Goal: Entertainment & Leisure: Consume media (video, audio)

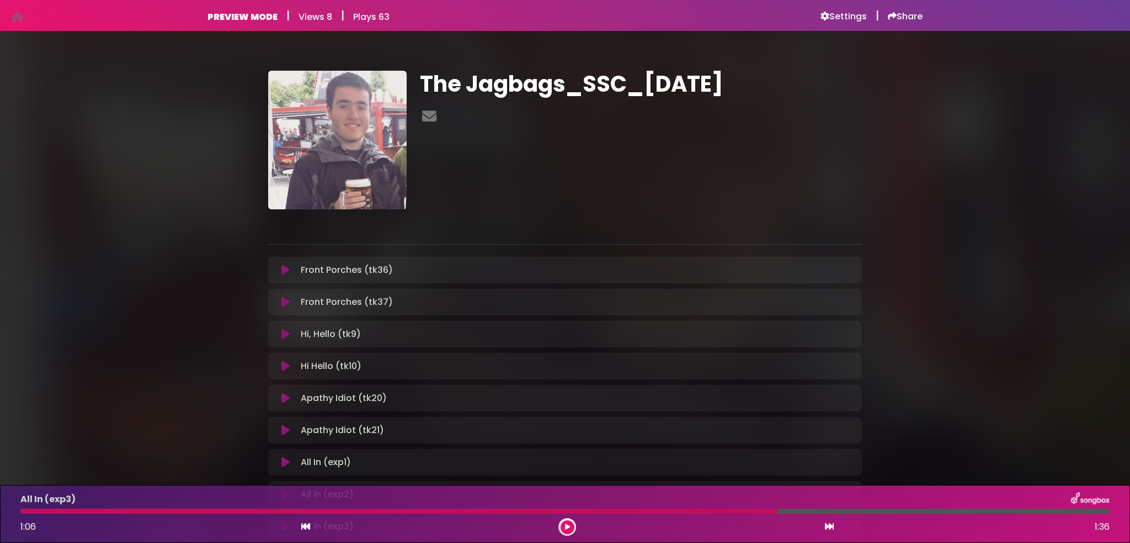
scroll to position [380, 0]
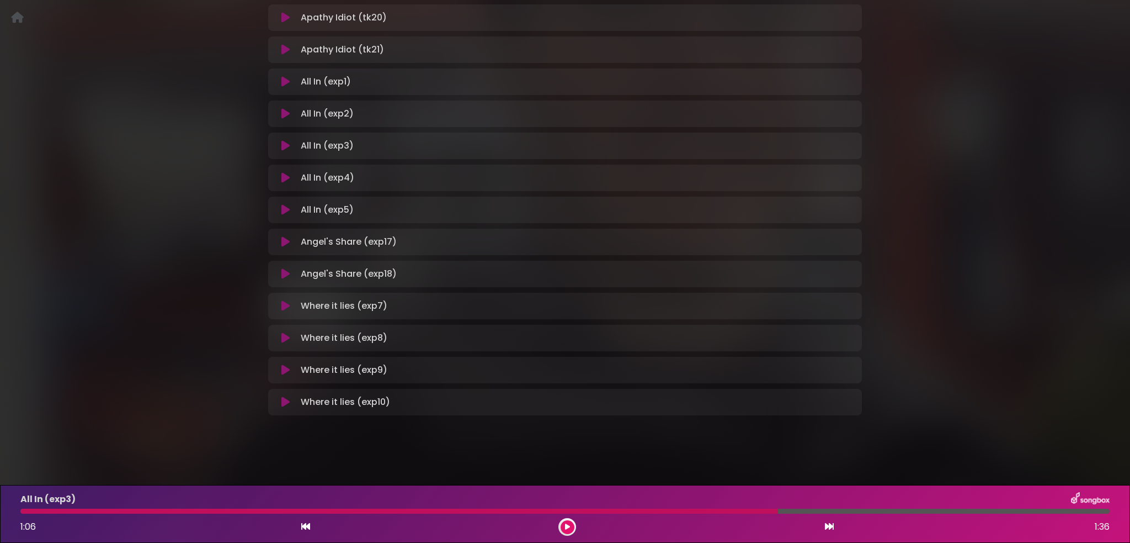
click at [310, 158] on div "Front Porches (tk36) Loading Track... Name" at bounding box center [565, 145] width 594 height 539
click at [313, 169] on div "All In (exp4) Loading Track... Name Email" at bounding box center [565, 177] width 594 height 26
click at [288, 177] on icon at bounding box center [285, 177] width 8 height 11
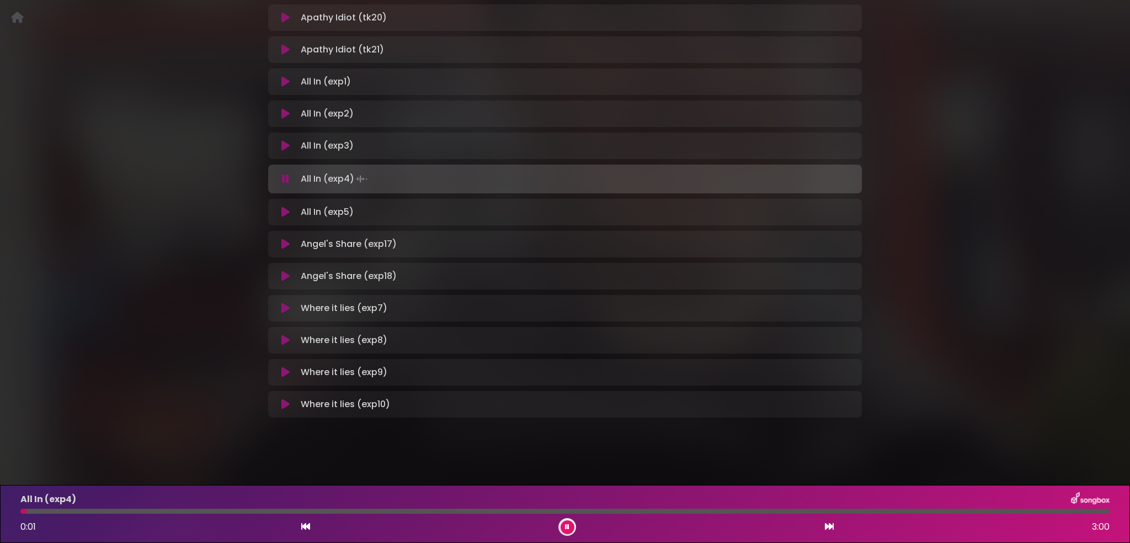
click at [286, 206] on icon at bounding box center [285, 211] width 8 height 11
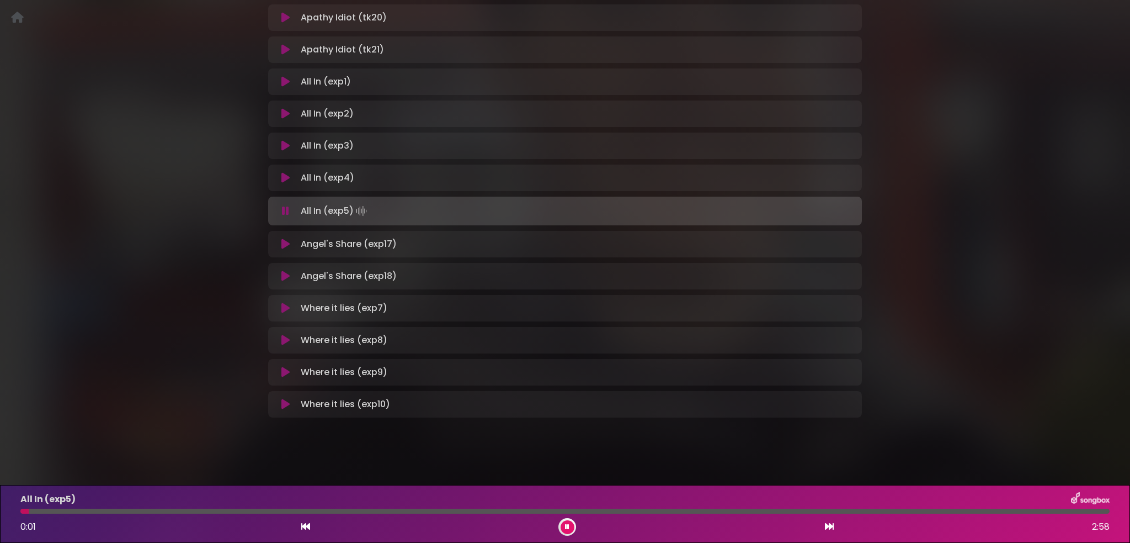
click at [287, 144] on icon at bounding box center [285, 145] width 8 height 11
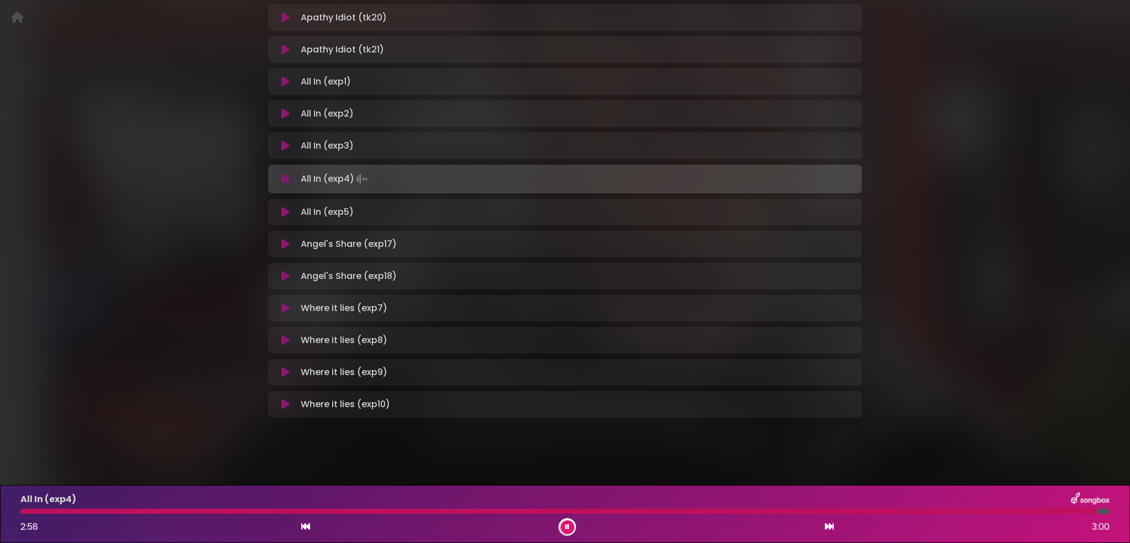
click at [291, 210] on button at bounding box center [286, 211] width 22 height 11
click at [290, 211] on button at bounding box center [286, 211] width 22 height 11
click at [289, 211] on button at bounding box center [286, 211] width 22 height 11
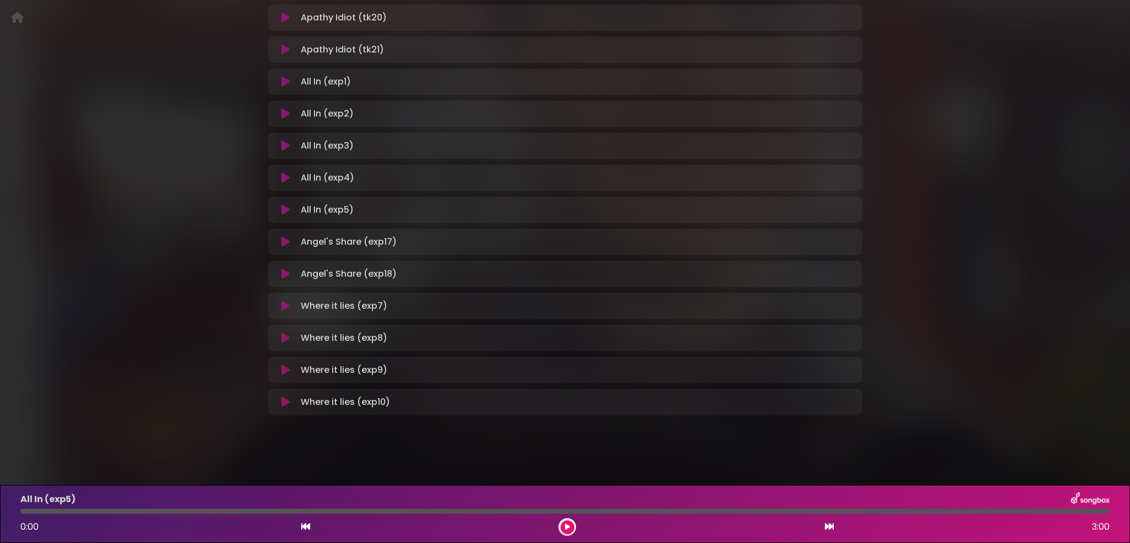
click at [288, 212] on icon at bounding box center [285, 209] width 8 height 11
click at [289, 212] on button at bounding box center [286, 209] width 22 height 11
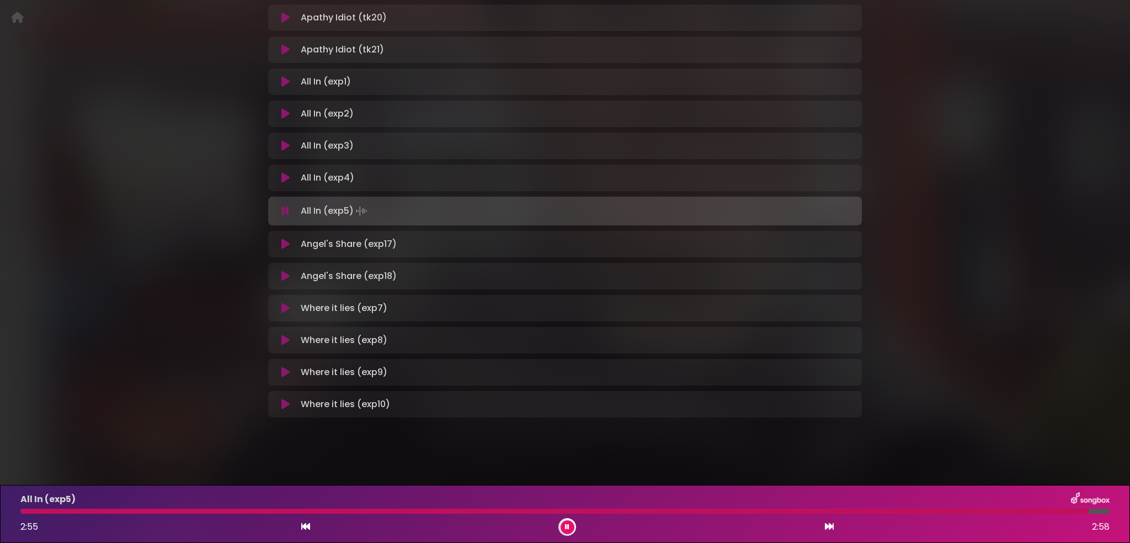
click at [285, 146] on icon at bounding box center [285, 145] width 8 height 11
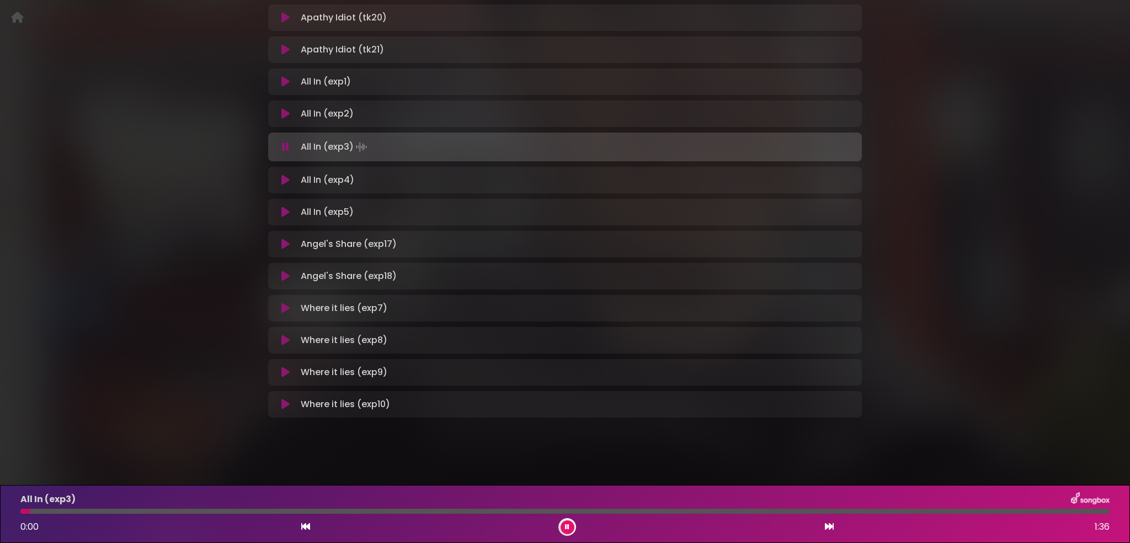
click at [281, 110] on icon at bounding box center [285, 113] width 8 height 11
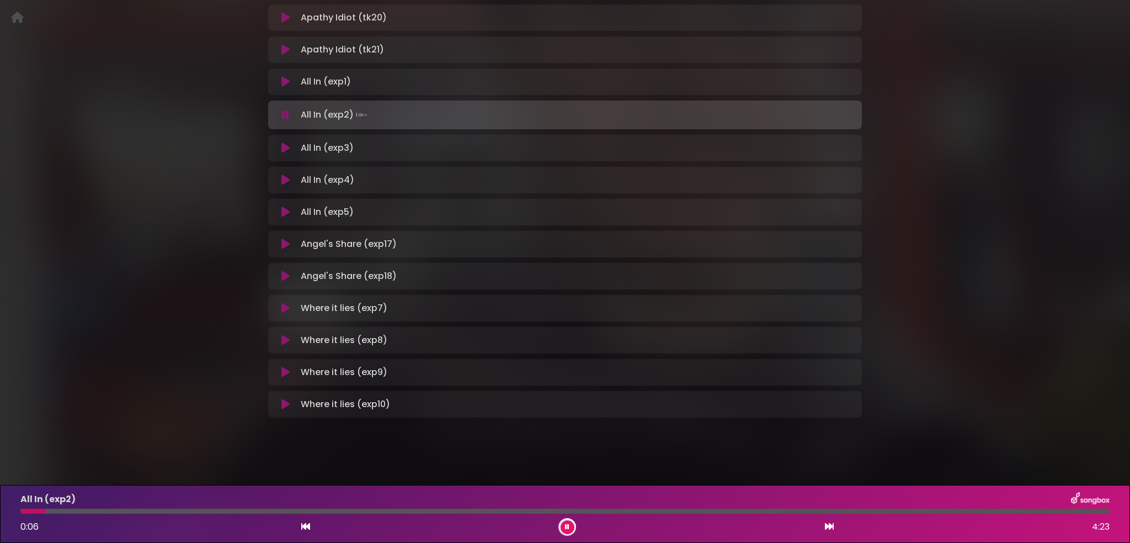
click at [70, 509] on div at bounding box center [565, 510] width 1090 height 5
click at [124, 510] on div at bounding box center [565, 510] width 1090 height 5
click at [166, 509] on div at bounding box center [565, 510] width 1090 height 5
click at [143, 509] on div at bounding box center [97, 510] width 155 height 5
click at [98, 513] on div at bounding box center [84, 510] width 129 height 5
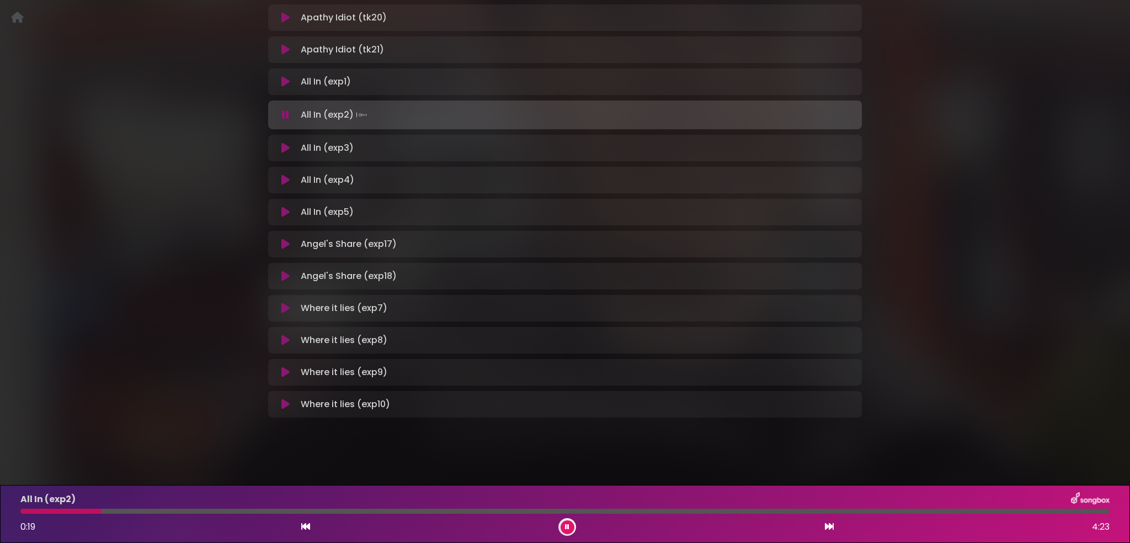
click at [118, 511] on div at bounding box center [565, 510] width 1090 height 5
click at [169, 509] on div at bounding box center [565, 510] width 1090 height 5
drag, startPoint x: 168, startPoint y: 512, endPoint x: 201, endPoint y: 513, distance: 33.1
click at [201, 513] on div at bounding box center [112, 510] width 184 height 5
click at [227, 508] on div "All In (exp2) 0:45 4:23" at bounding box center [565, 514] width 1103 height 44
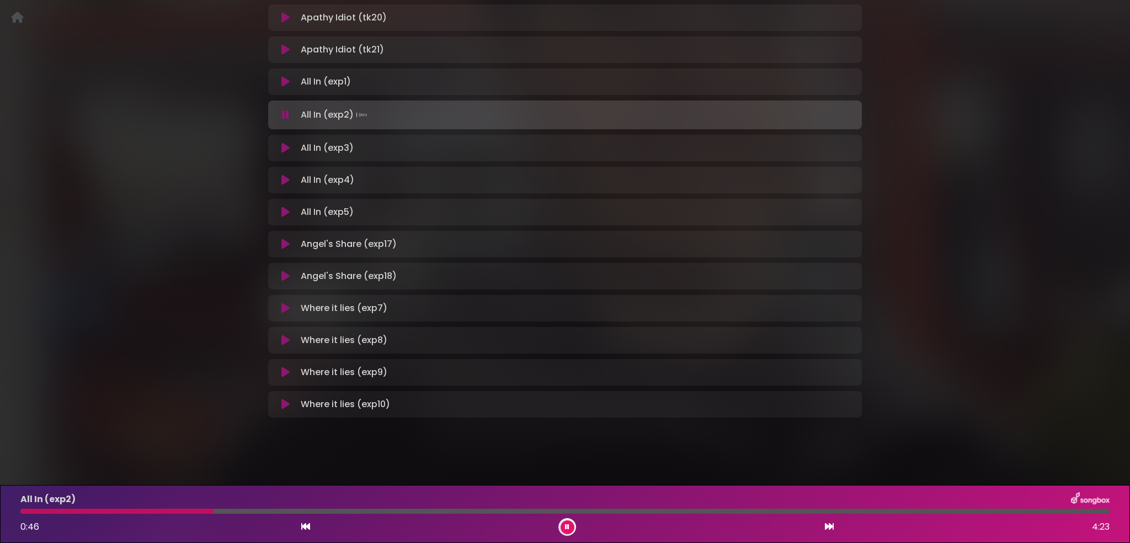
click at [227, 509] on div at bounding box center [565, 510] width 1090 height 5
click at [256, 509] on div at bounding box center [565, 510] width 1090 height 5
click at [304, 511] on div at bounding box center [565, 510] width 1090 height 5
click at [292, 511] on div at bounding box center [165, 510] width 290 height 5
click at [504, 507] on div "All In (exp2) 1:50 4:23" at bounding box center [565, 514] width 1103 height 44
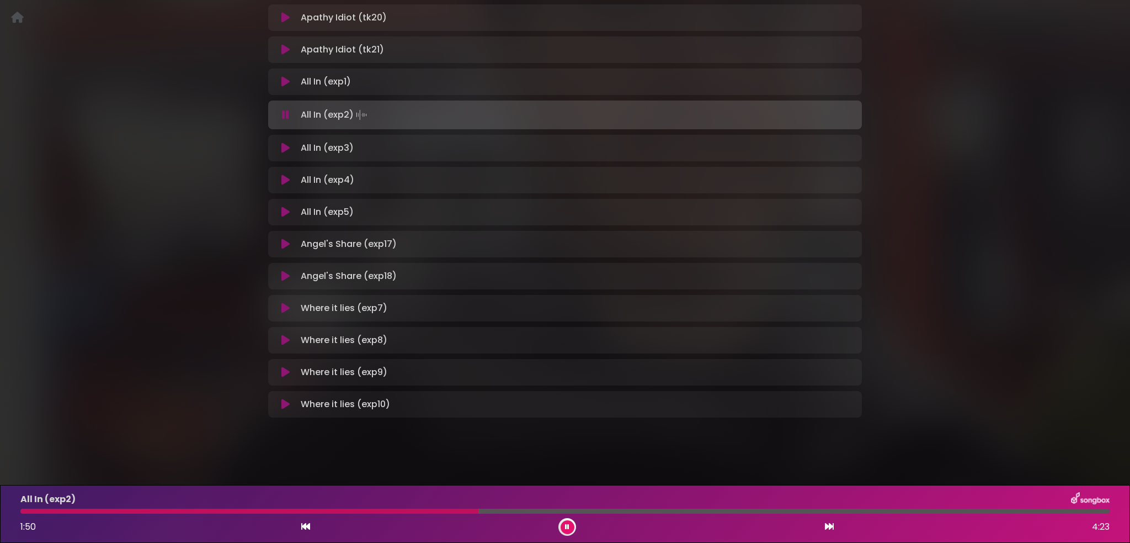
click at [523, 511] on div at bounding box center [565, 510] width 1090 height 5
click at [550, 514] on div "All In (exp2) 2:02 4:23" at bounding box center [565, 514] width 1103 height 44
click at [571, 513] on div at bounding box center [565, 510] width 1090 height 5
click at [592, 512] on div at bounding box center [565, 510] width 1090 height 5
click at [609, 511] on div at bounding box center [565, 510] width 1090 height 5
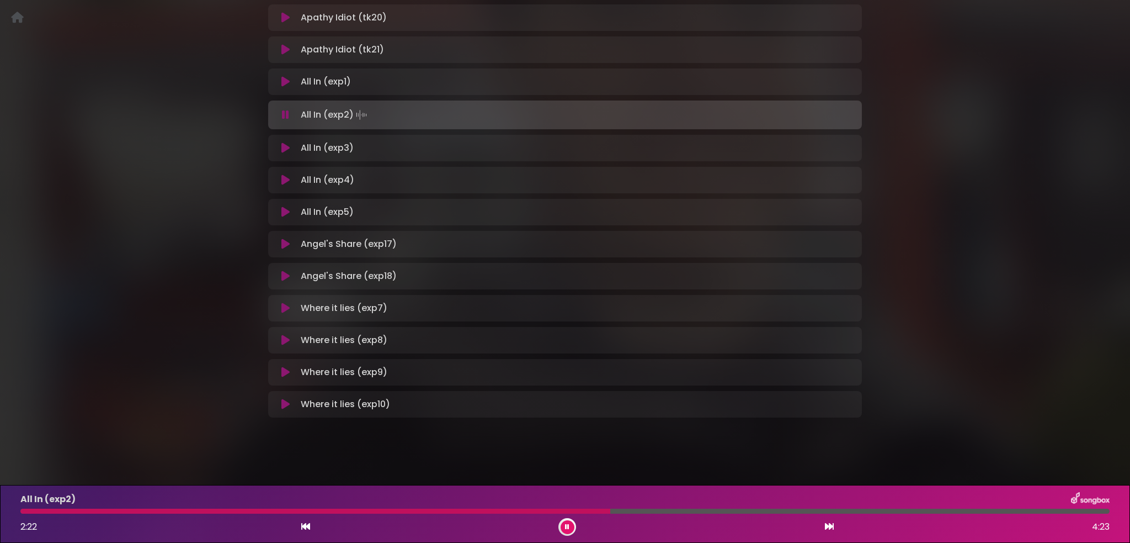
click at [640, 509] on div at bounding box center [565, 510] width 1090 height 5
click at [755, 509] on div at bounding box center [565, 510] width 1090 height 5
click at [783, 509] on div at bounding box center [565, 510] width 1090 height 5
click at [819, 509] on div at bounding box center [565, 510] width 1090 height 5
click at [849, 512] on div at bounding box center [565, 510] width 1090 height 5
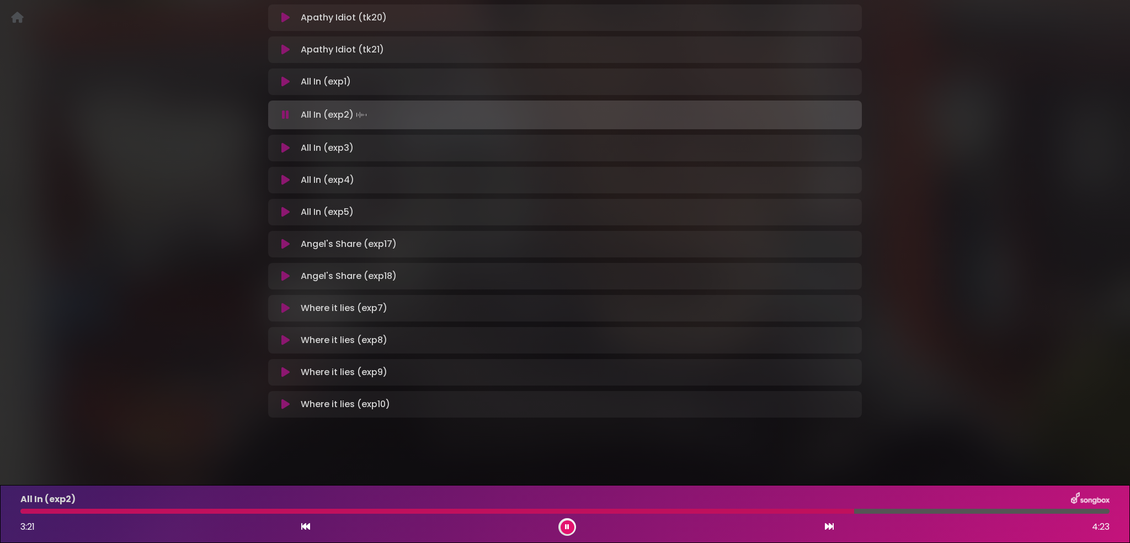
click at [880, 511] on div at bounding box center [565, 510] width 1090 height 5
click at [901, 509] on div at bounding box center [565, 510] width 1090 height 5
click at [936, 511] on div at bounding box center [565, 510] width 1090 height 5
click at [954, 511] on div at bounding box center [565, 510] width 1090 height 5
click at [998, 509] on div at bounding box center [565, 510] width 1090 height 5
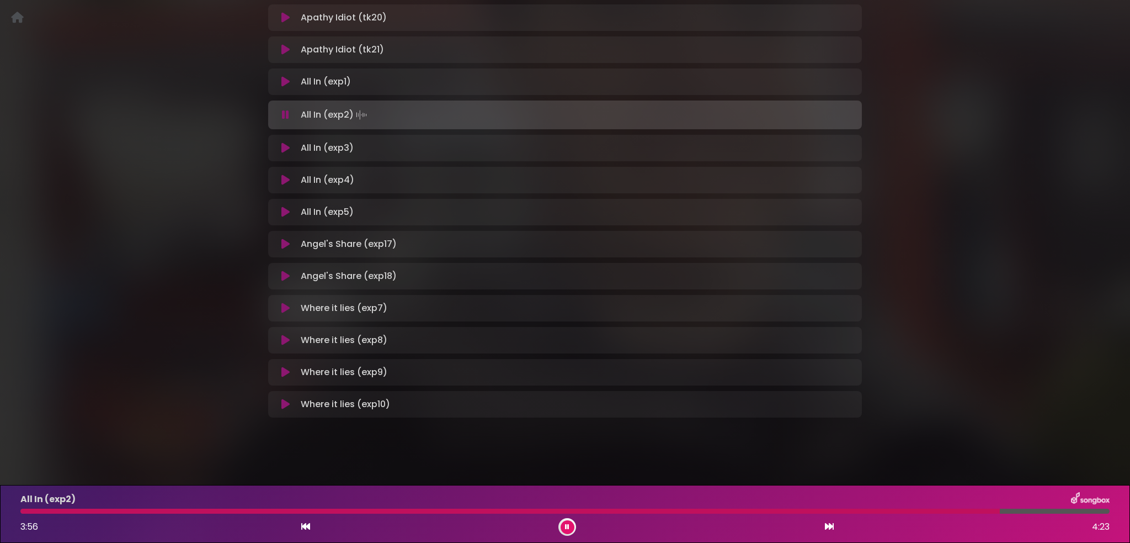
click at [1031, 511] on div at bounding box center [565, 510] width 1090 height 5
click at [1058, 509] on div at bounding box center [565, 510] width 1090 height 5
click at [1092, 511] on div at bounding box center [565, 510] width 1090 height 5
click at [565, 530] on button at bounding box center [568, 527] width 14 height 14
